Goal: Communication & Community: Answer question/provide support

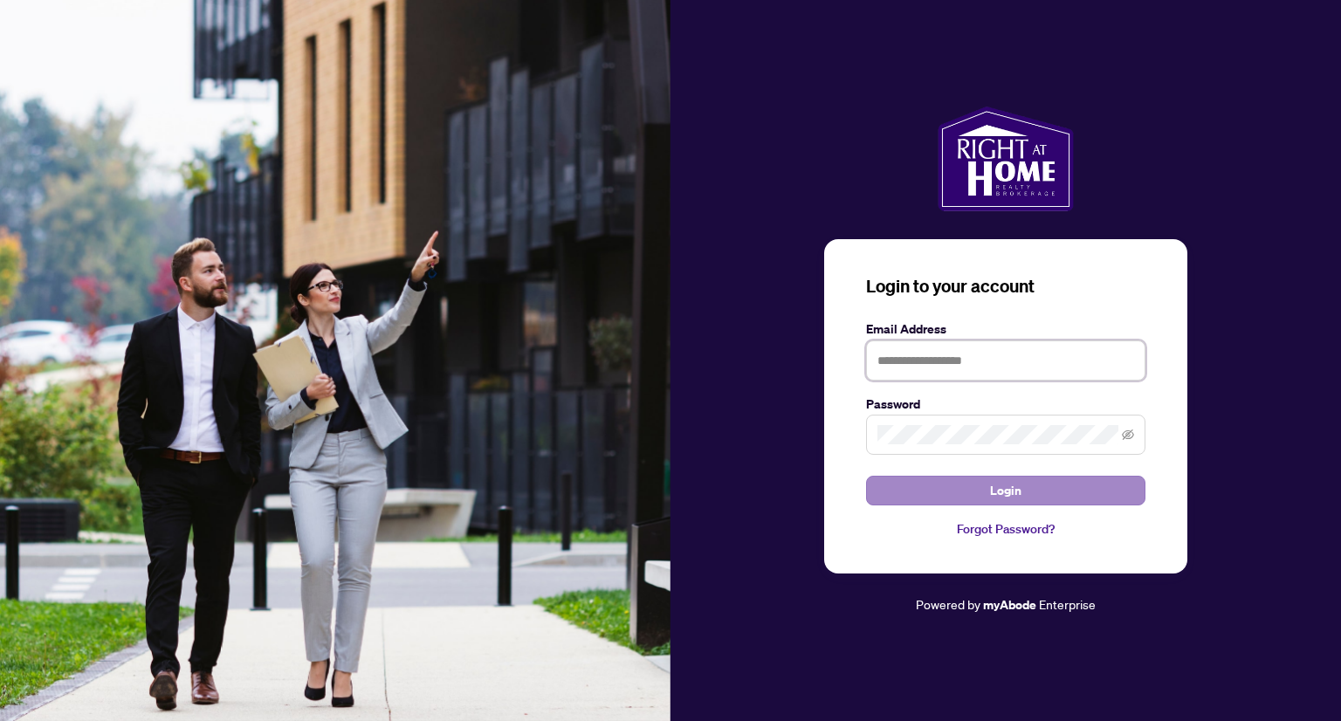
type input "**********"
click at [1009, 498] on span "Login" at bounding box center [1005, 491] width 31 height 28
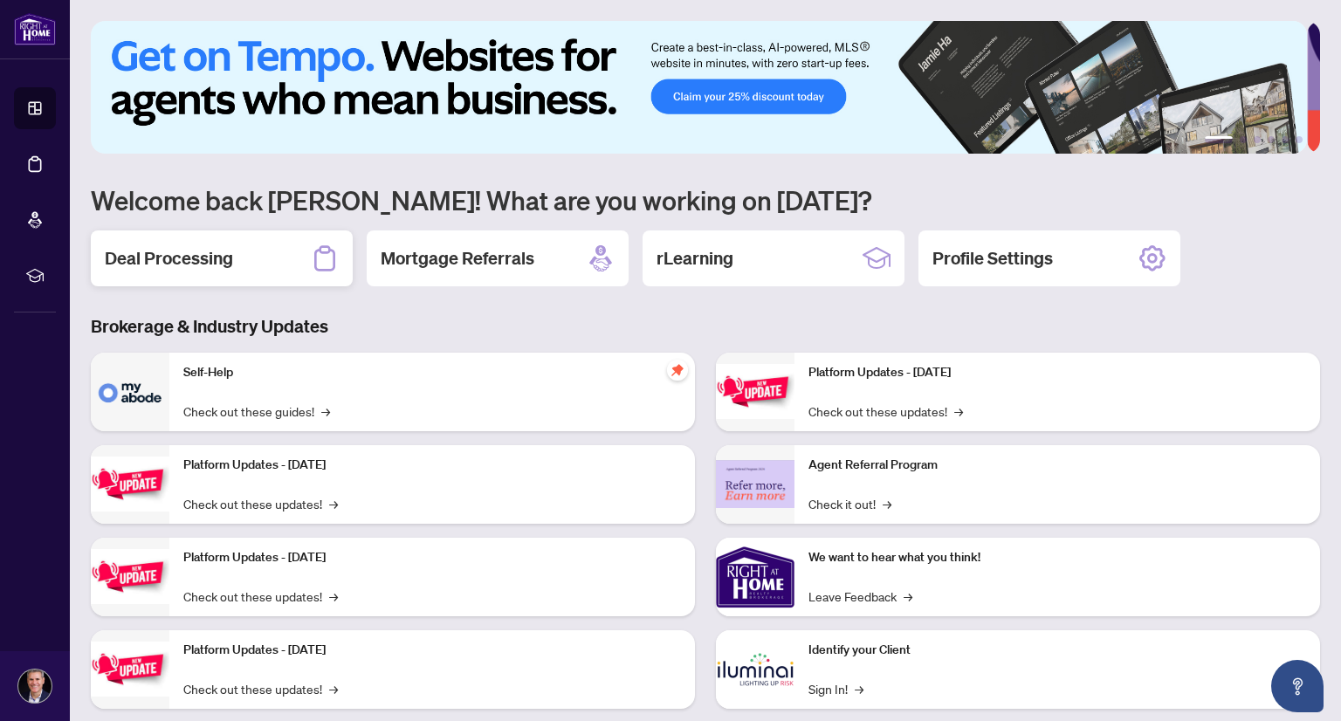
click at [221, 249] on h2 "Deal Processing" at bounding box center [169, 258] width 128 height 24
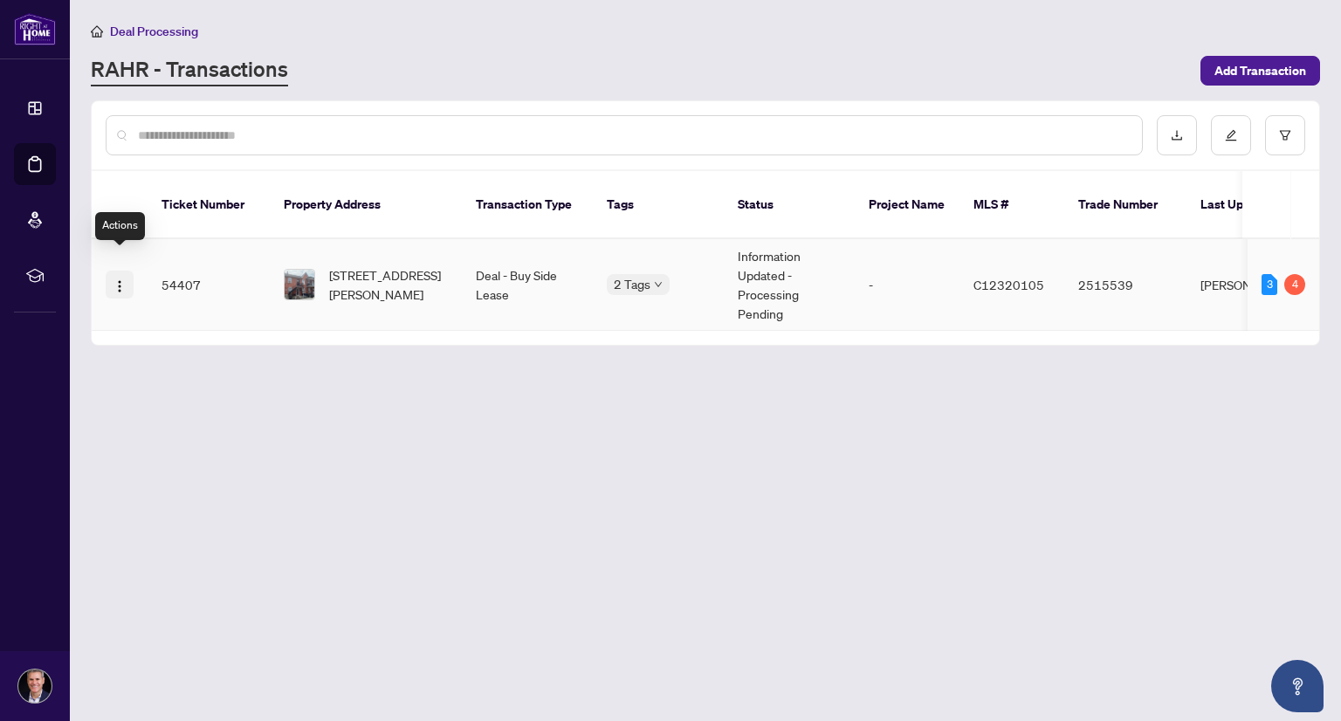
click at [124, 279] on img "button" at bounding box center [120, 286] width 14 height 14
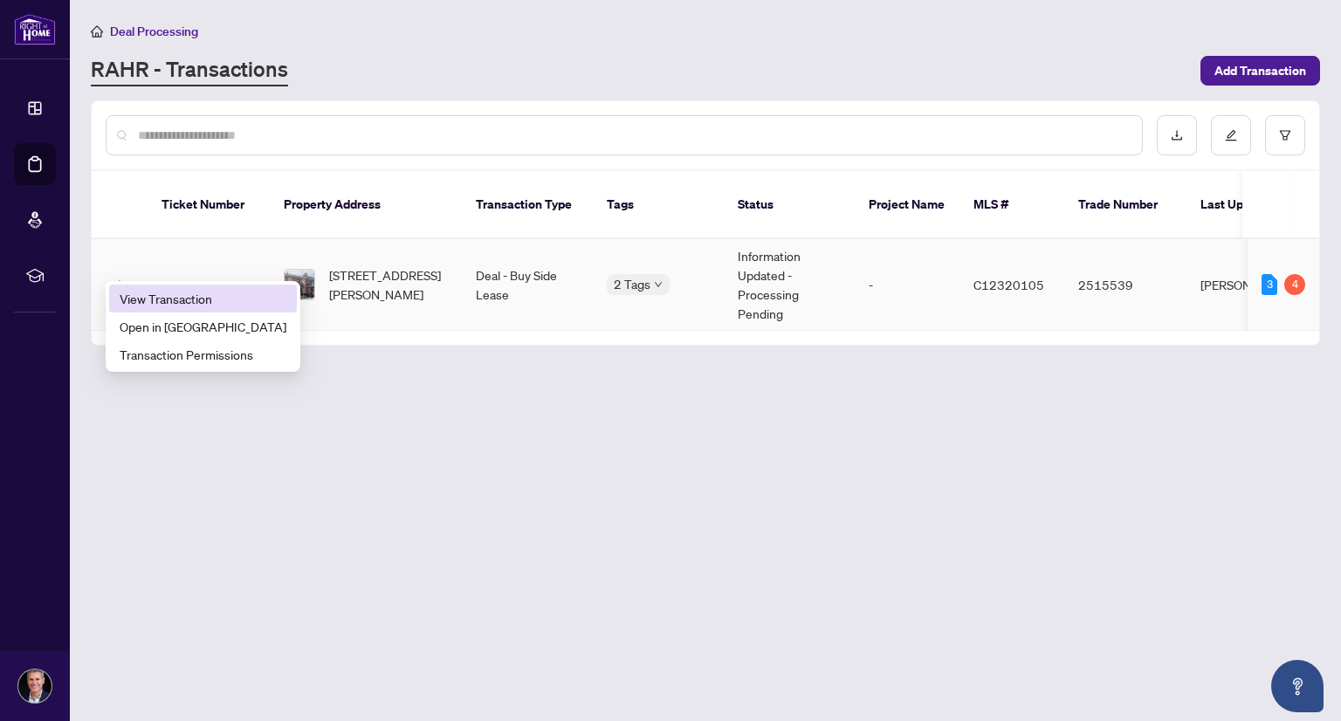
click at [143, 295] on span "View Transaction" at bounding box center [203, 298] width 167 height 19
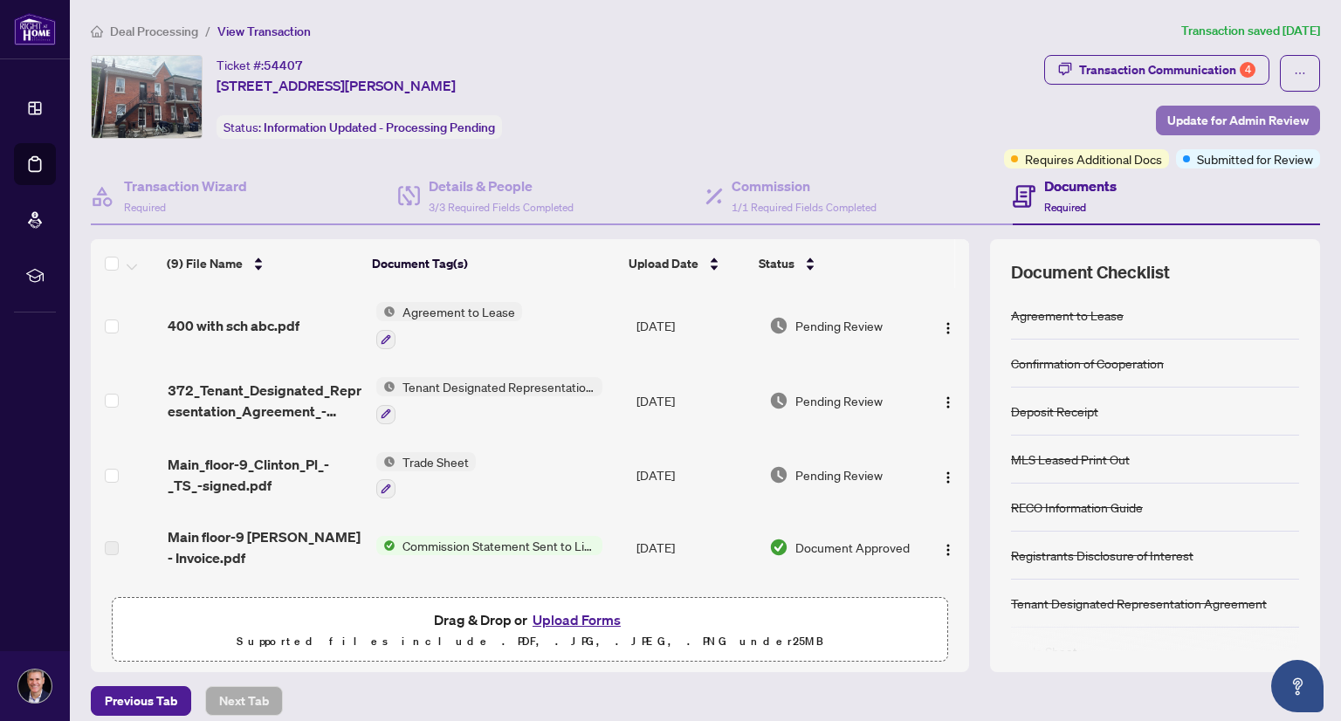
click at [1259, 113] on span "Update for Admin Review" at bounding box center [1237, 120] width 141 height 28
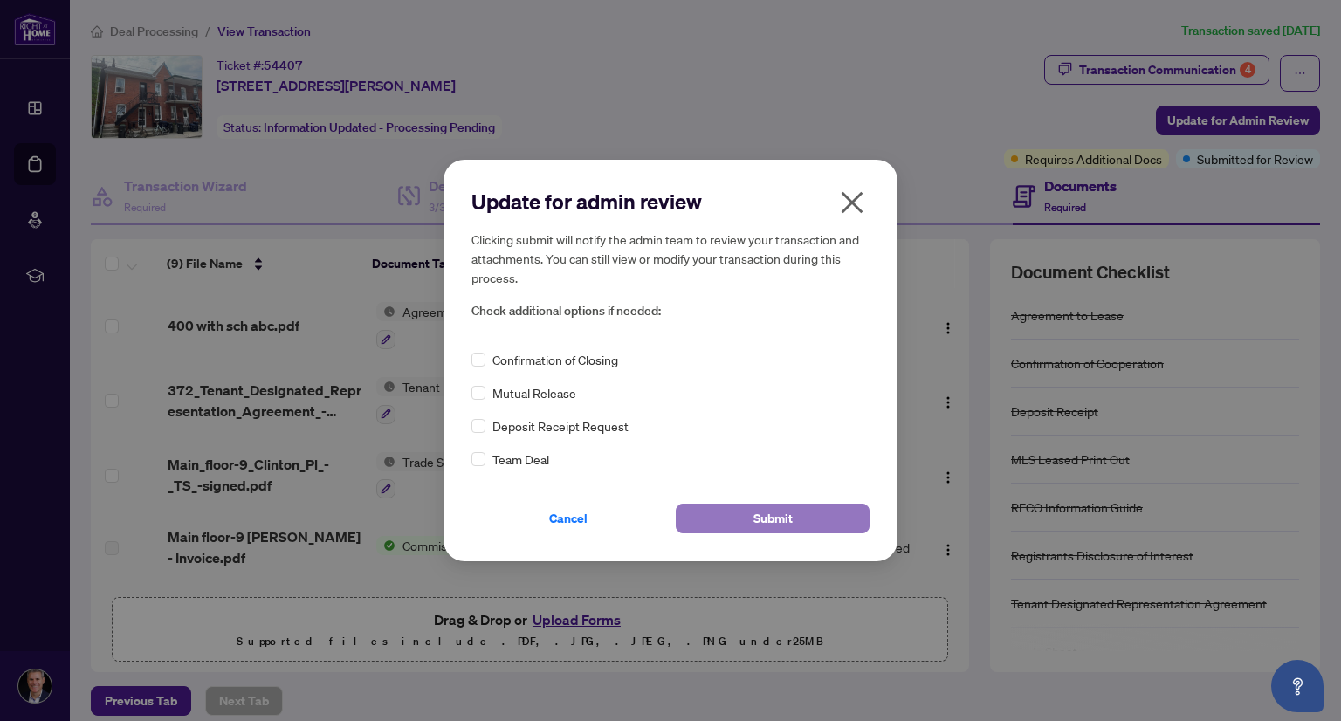
click at [780, 527] on span "Submit" at bounding box center [772, 518] width 39 height 28
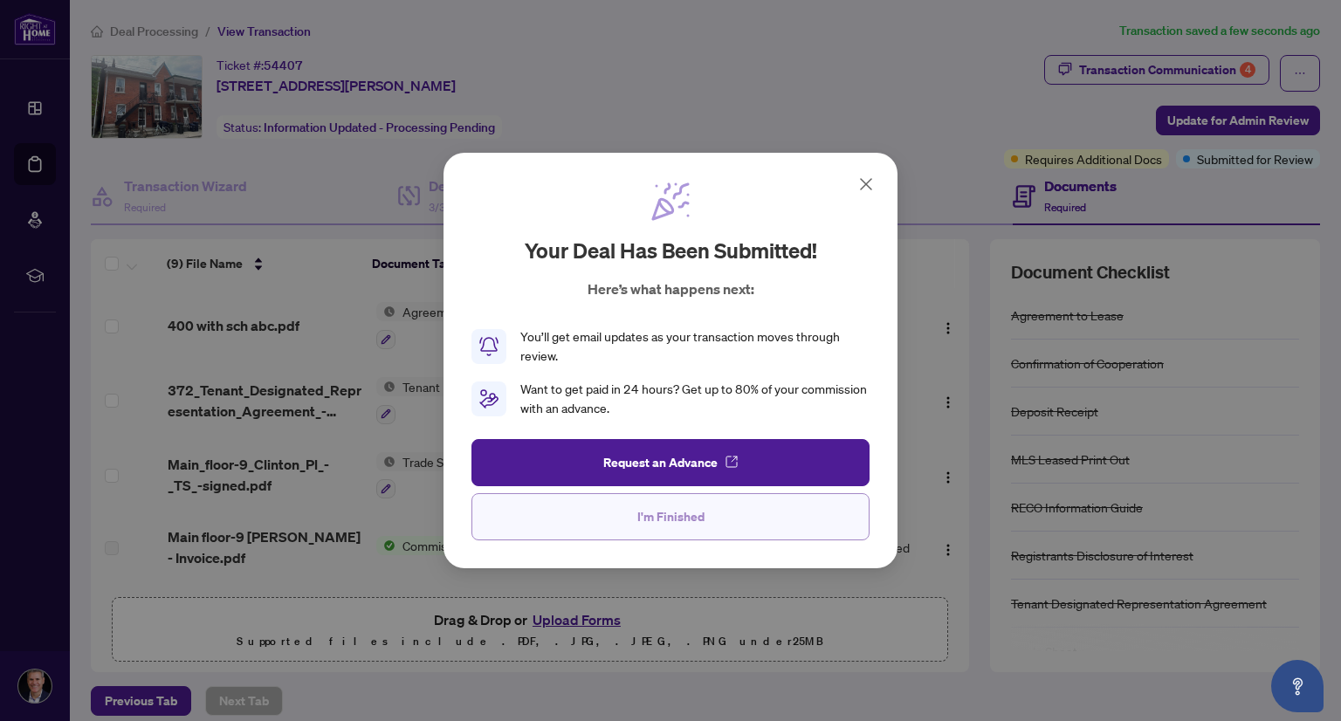
click at [713, 516] on button "I'm Finished" at bounding box center [670, 516] width 398 height 47
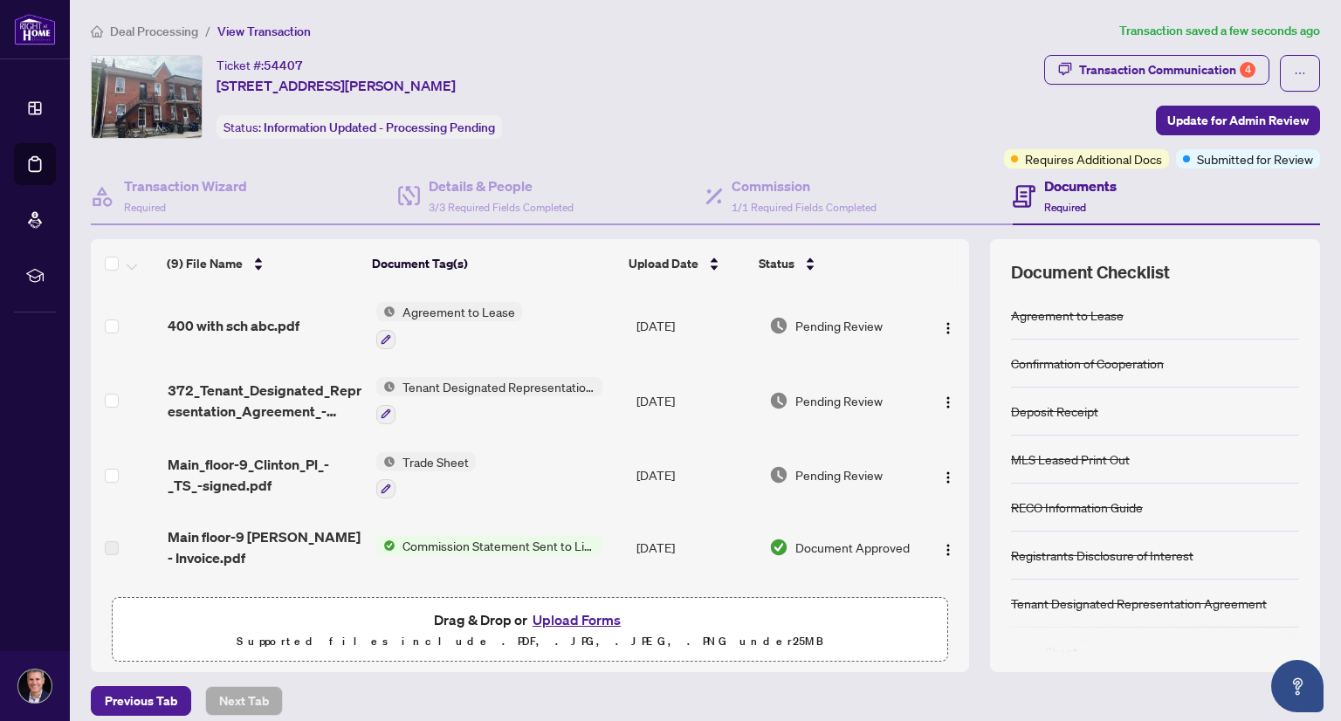
scroll to position [14, 0]
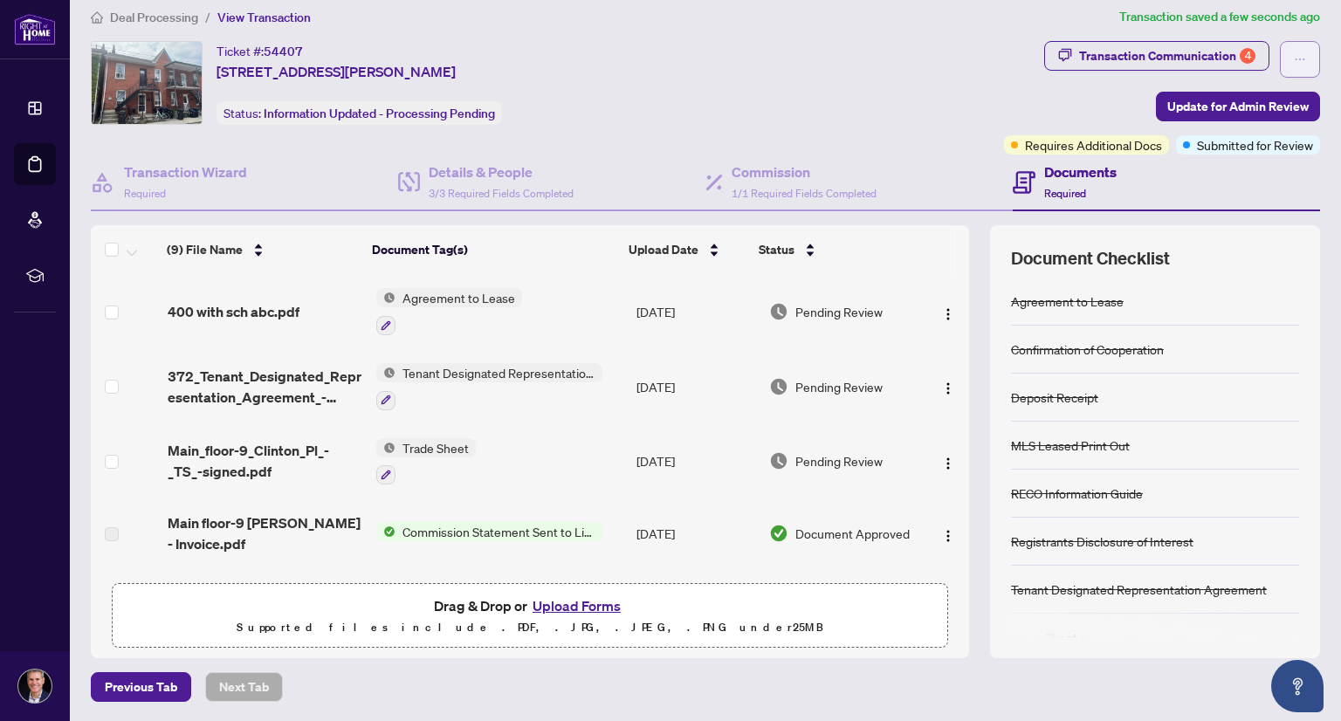
click at [1280, 57] on button "button" at bounding box center [1300, 59] width 40 height 37
click at [739, 78] on div "Ticket #: [STREET_ADDRESS][PERSON_NAME] Status: Information Updated - Processin…" at bounding box center [544, 83] width 906 height 84
click at [1292, 680] on icon "Open asap" at bounding box center [1298, 687] width 22 height 22
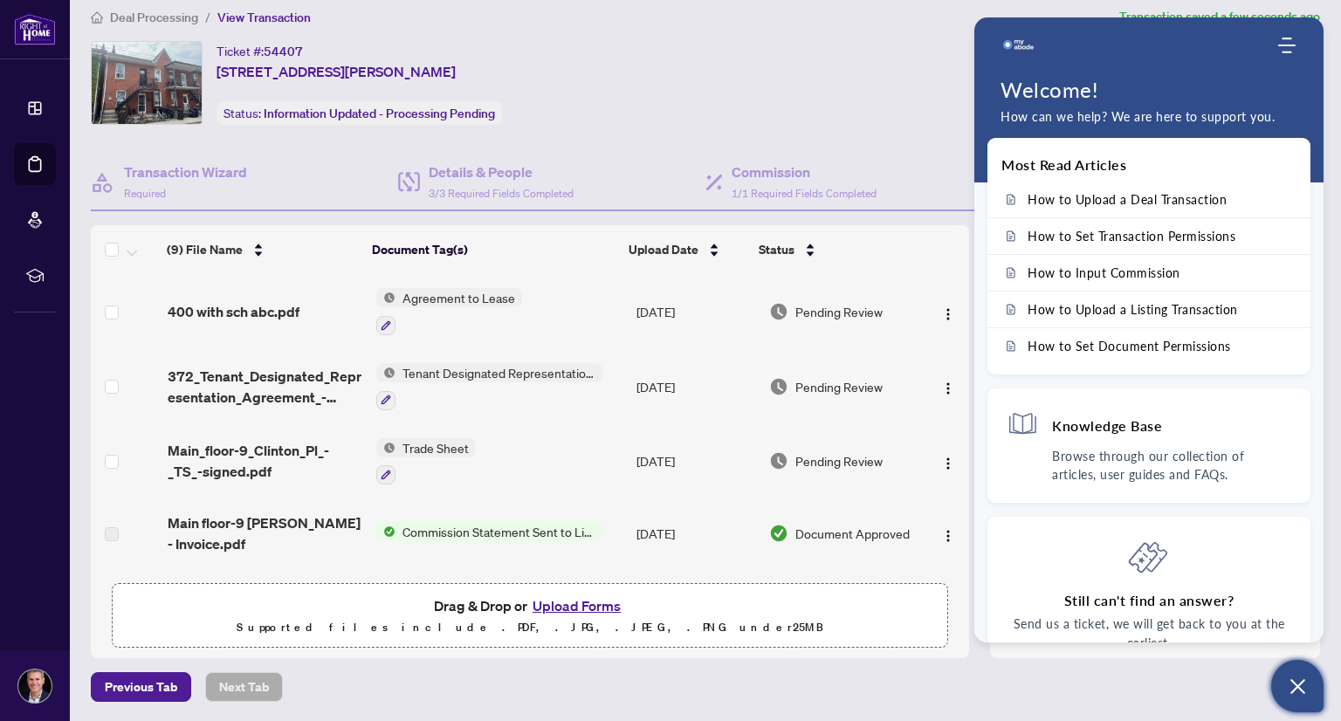
click at [794, 127] on div "Ticket #: [STREET_ADDRESS][PERSON_NAME] Status: Information Updated - Processin…" at bounding box center [543, 97] width 913 height 113
click at [1288, 50] on icon "Modules Menu" at bounding box center [1286, 45] width 17 height 17
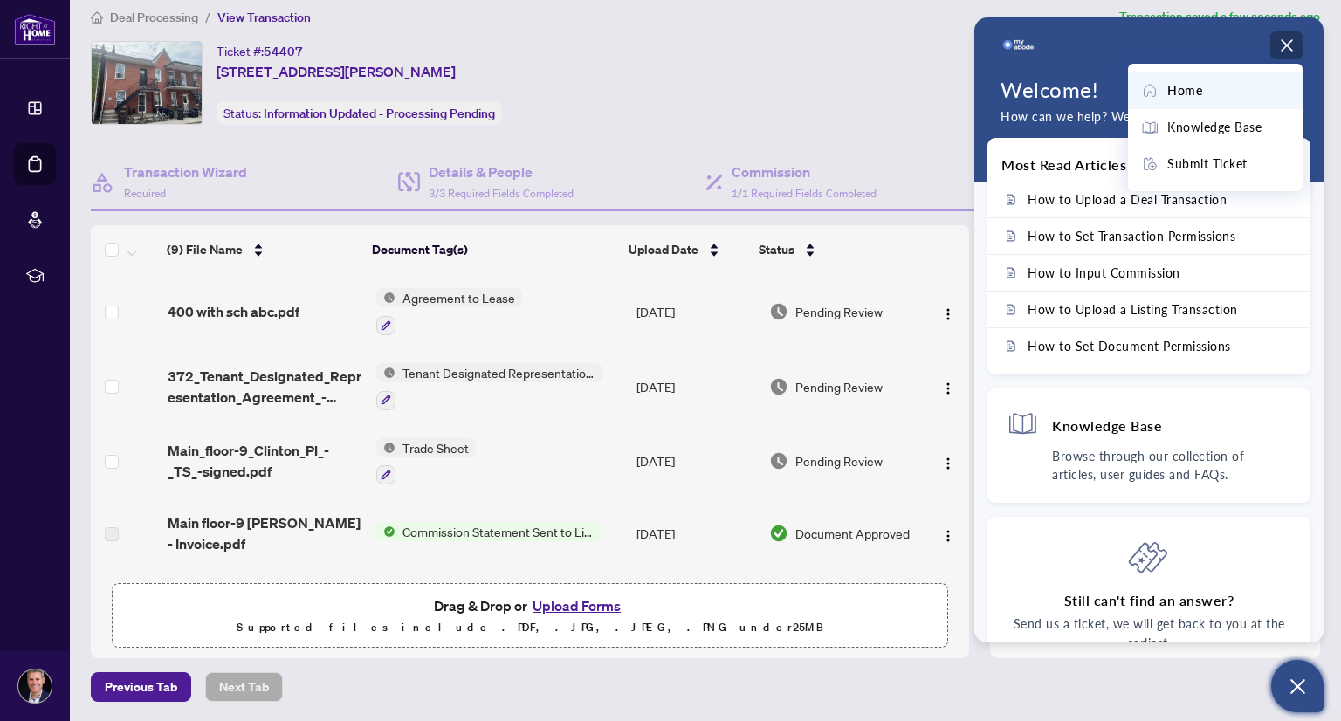
click at [1295, 678] on icon "Open asap" at bounding box center [1298, 687] width 22 height 22
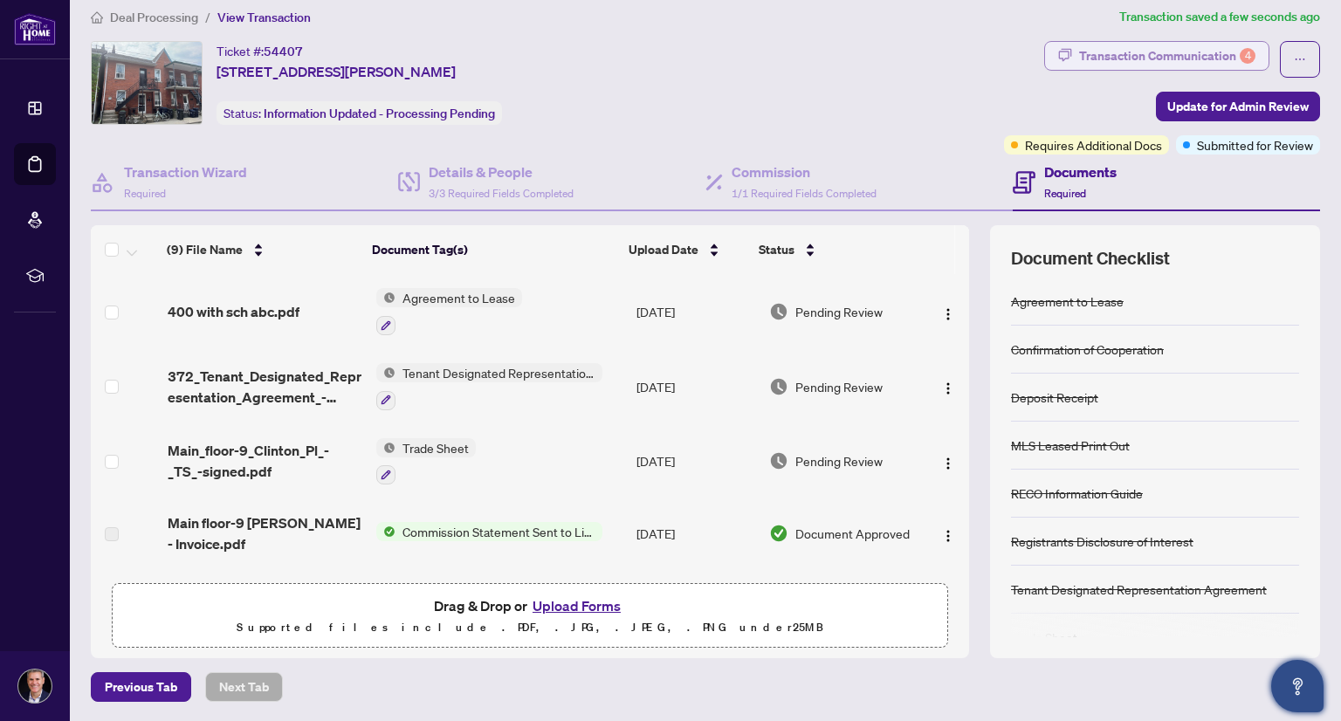
click at [1175, 51] on div "Transaction Communication 4" at bounding box center [1167, 56] width 176 height 28
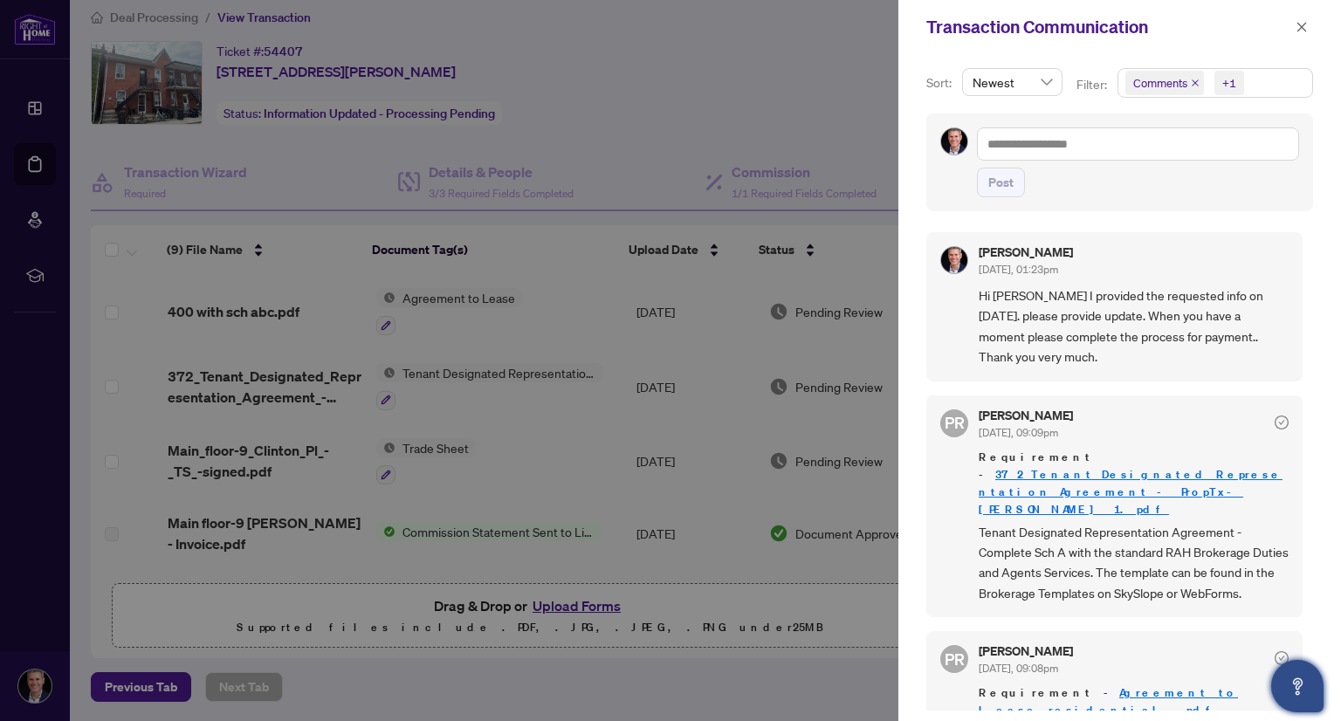
drag, startPoint x: 1158, startPoint y: 360, endPoint x: 967, endPoint y: 296, distance: 201.8
click at [967, 296] on div "[PERSON_NAME] [DATE], 01:23pm Hi [PERSON_NAME] I provided the requested info on…" at bounding box center [1114, 306] width 376 height 149
copy span "Hi [PERSON_NAME] I provided the requested info on [DATE]. please provide update…"
click at [1030, 144] on textarea at bounding box center [1138, 143] width 322 height 33
paste textarea "**********"
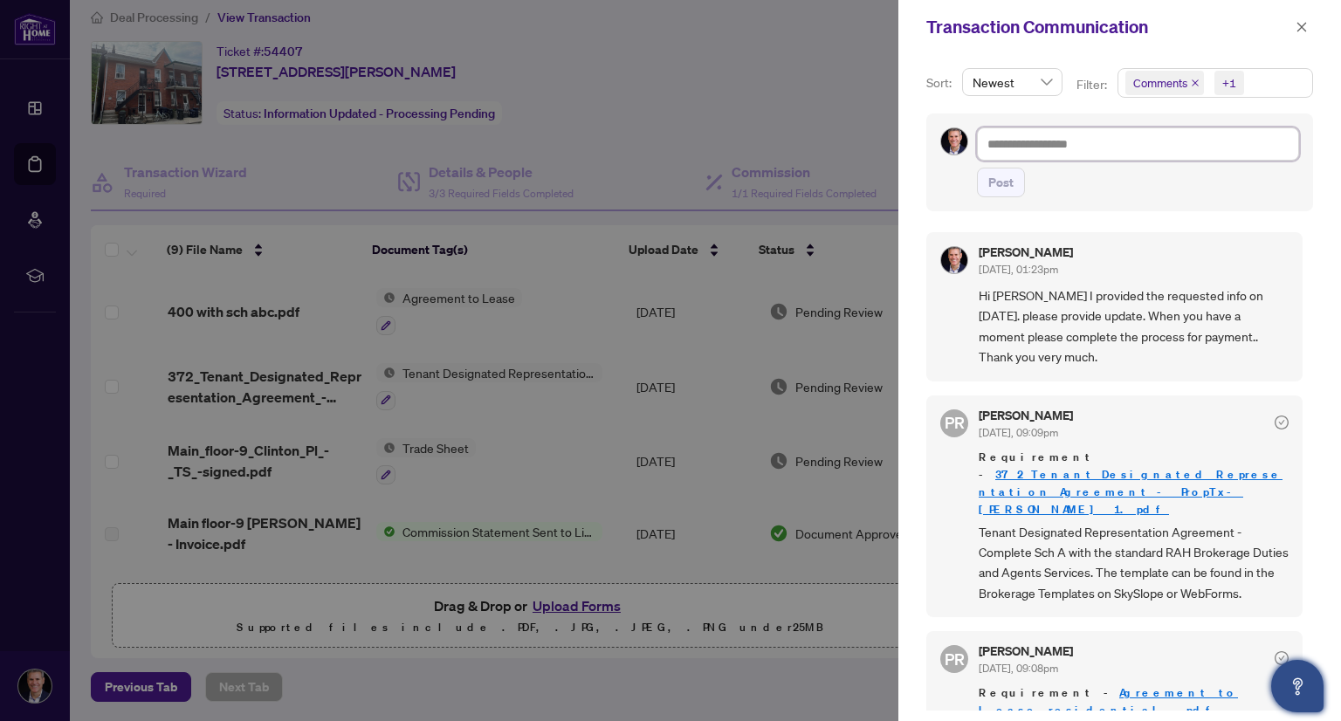
type textarea "**********"
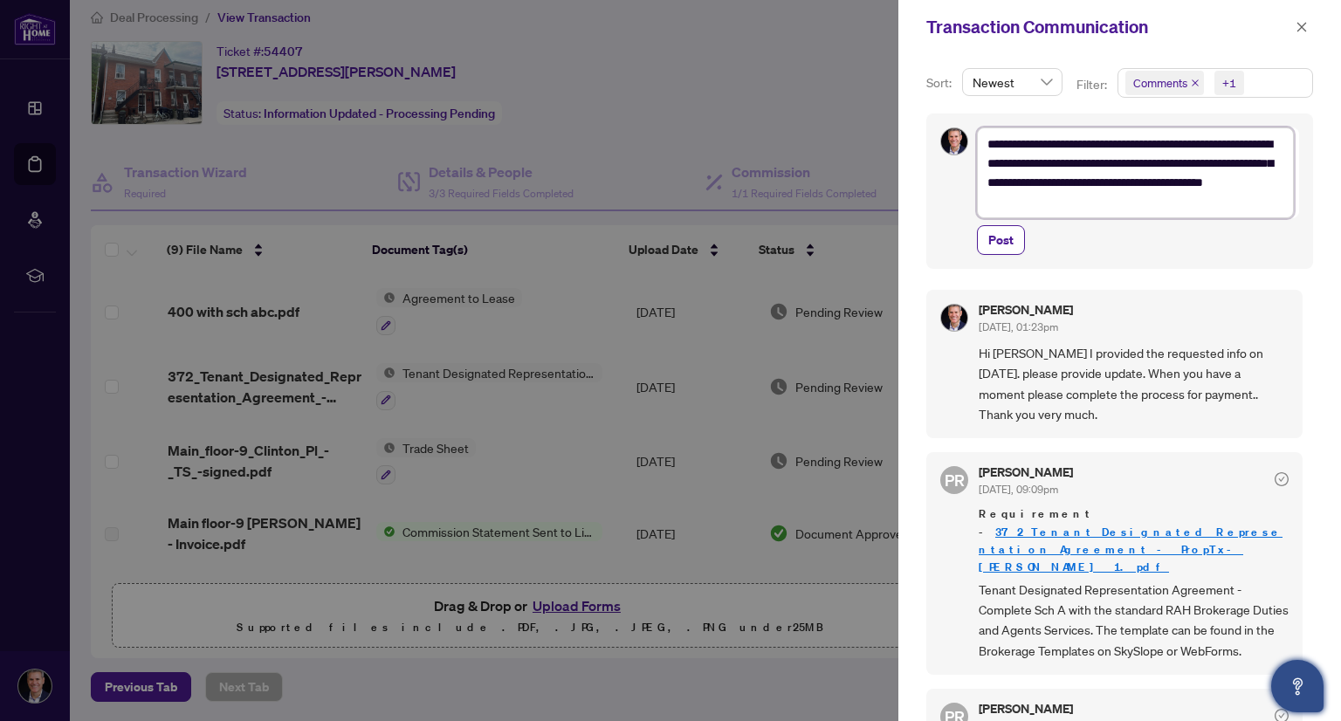
scroll to position [0, 0]
type textarea "**********"
click at [1003, 242] on span "Post" at bounding box center [1000, 240] width 25 height 28
type textarea "**********"
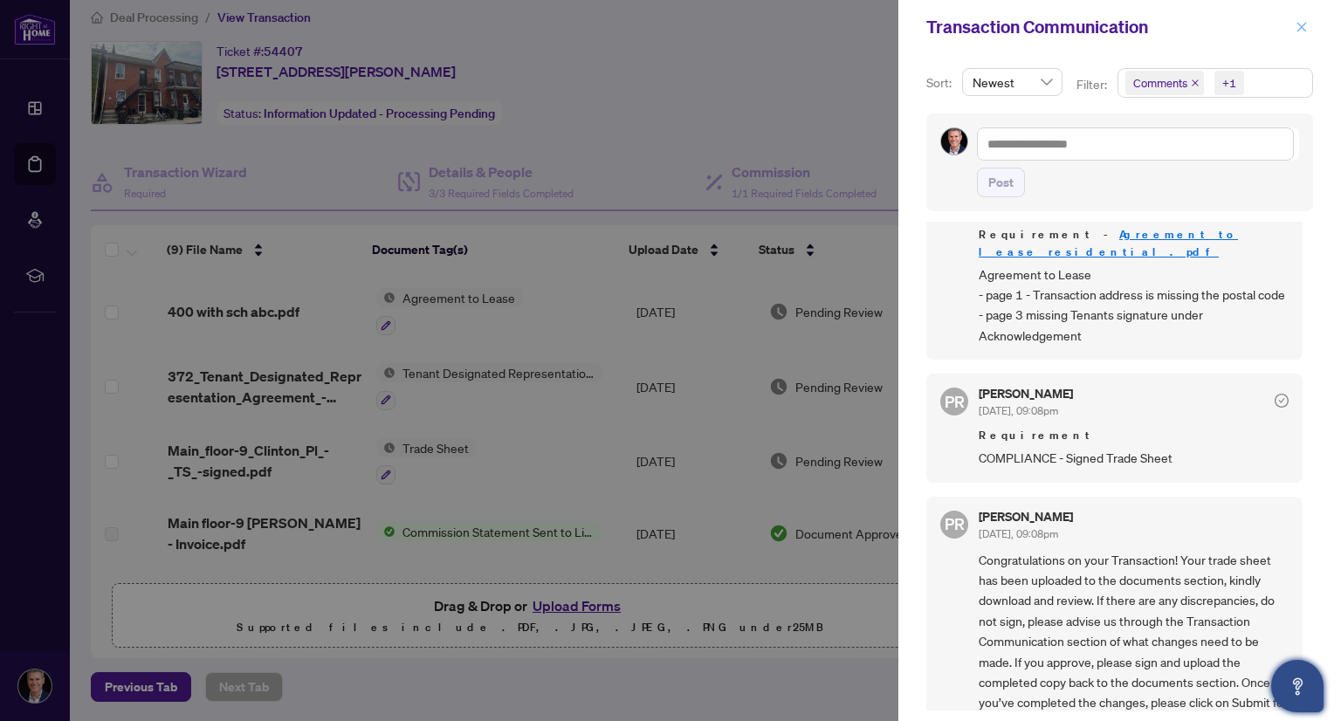
click at [1300, 18] on span "button" at bounding box center [1301, 27] width 12 height 28
